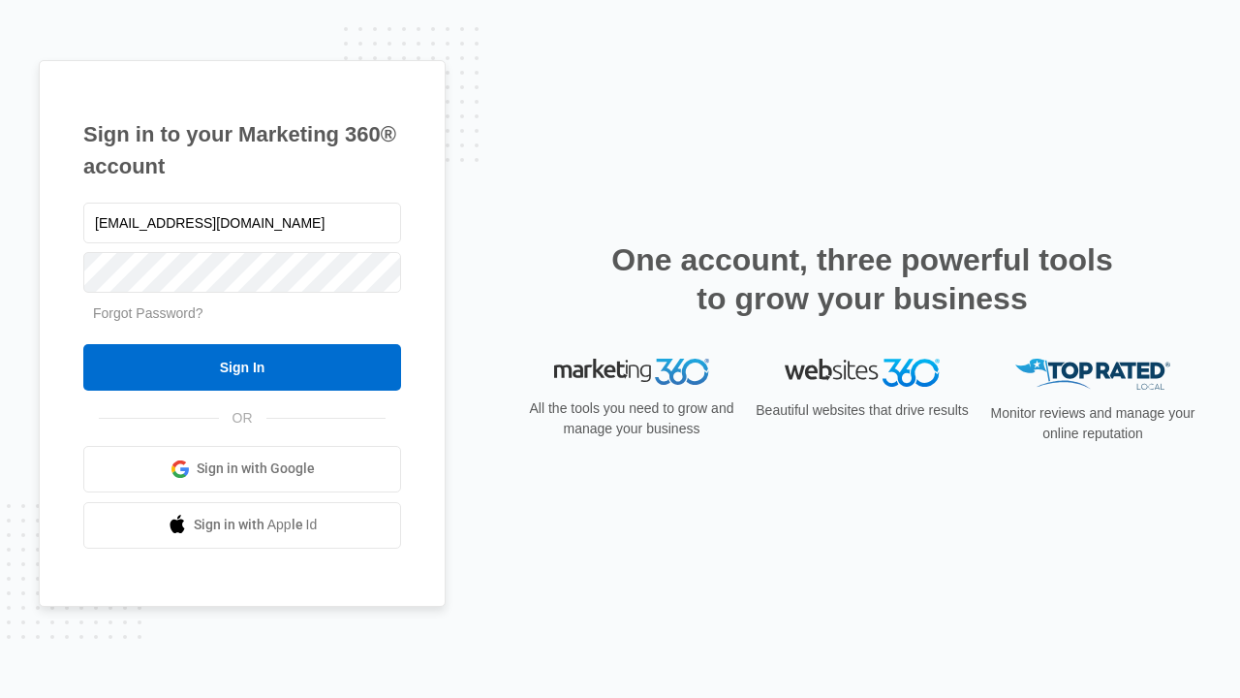
type input "dankie614@gmail.com"
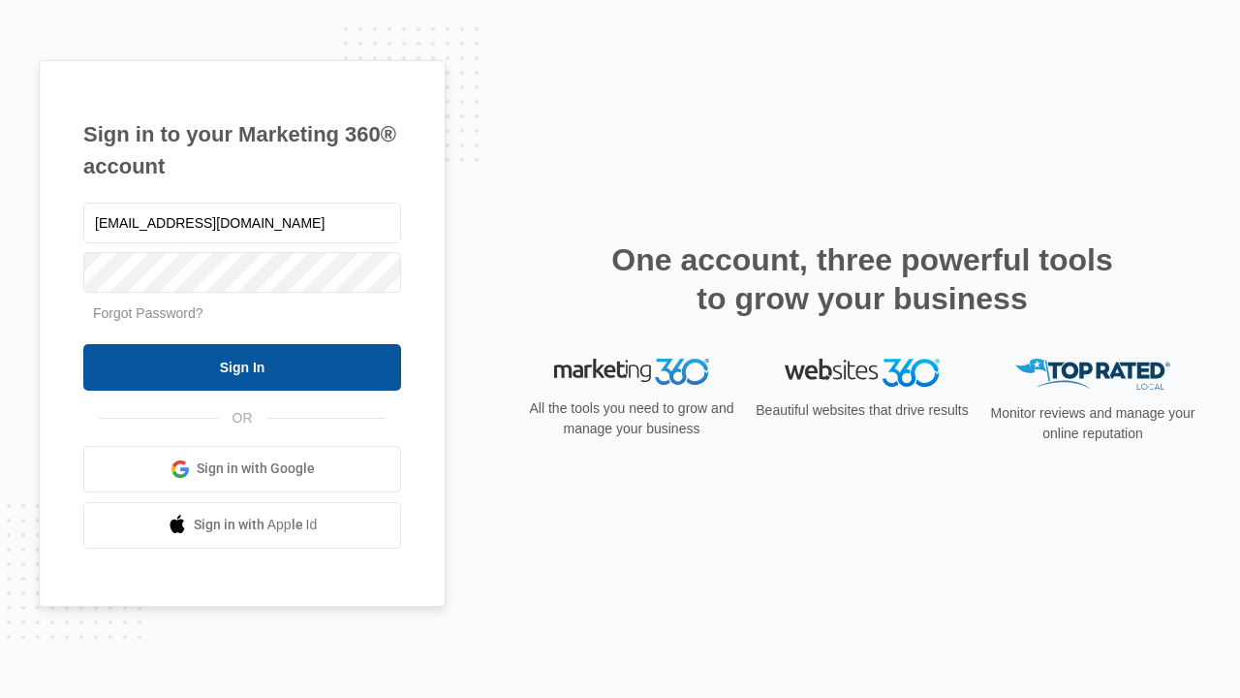
click at [242, 366] on input "Sign In" at bounding box center [242, 367] width 318 height 47
